Goal: Find specific page/section: Find specific page/section

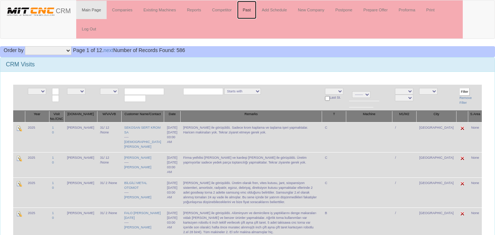
click at [246, 11] on link "Past" at bounding box center [246, 10] width 19 height 18
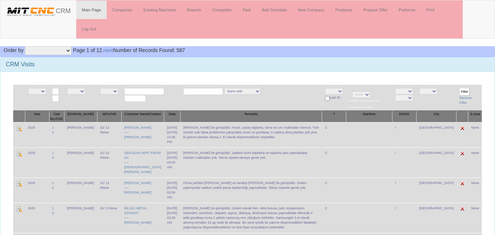
click at [301, 60] on div "CRM Visits" at bounding box center [247, 65] width 494 height 14
click at [125, 139] on link "[PERSON_NAME]" at bounding box center [137, 137] width 27 height 4
click at [283, 59] on div "CRM Visits" at bounding box center [247, 65] width 494 height 14
